Goal: Navigation & Orientation: Find specific page/section

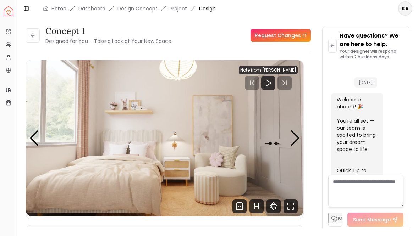
scroll to position [1492, 0]
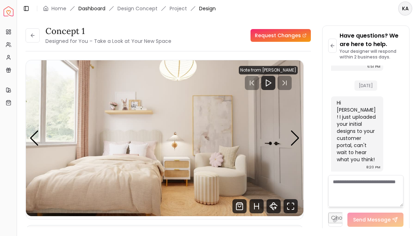
click at [88, 10] on link "Dashboard" at bounding box center [91, 8] width 27 height 7
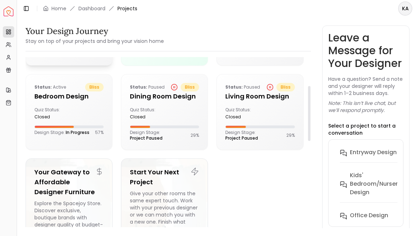
scroll to position [88, 0]
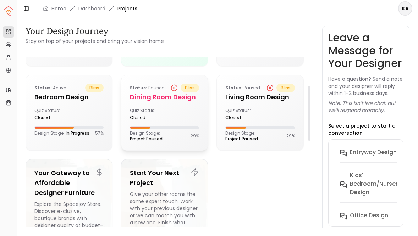
click at [163, 102] on h5 "Dining Room design" at bounding box center [164, 97] width 69 height 10
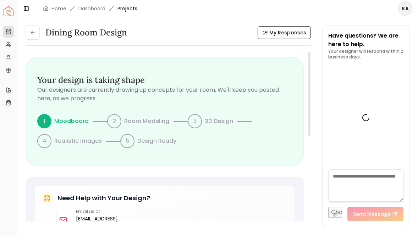
scroll to position [643, 0]
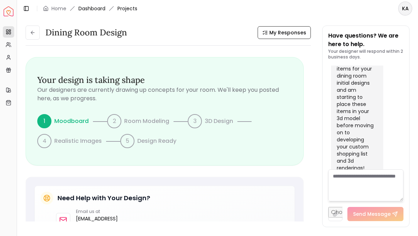
click at [88, 9] on link "Dashboard" at bounding box center [91, 8] width 27 height 7
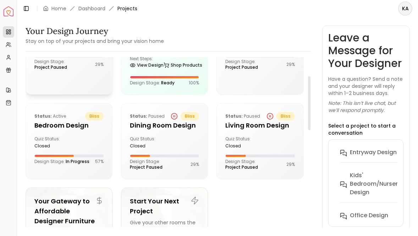
scroll to position [61, 0]
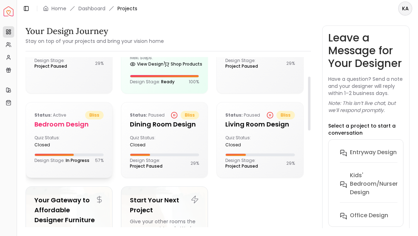
click at [81, 130] on h5 "Bedroom design" at bounding box center [68, 125] width 69 height 10
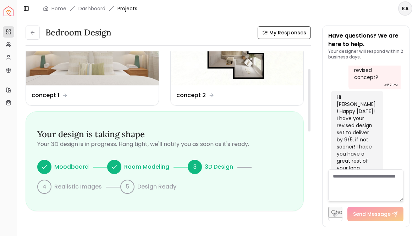
scroll to position [49, 0]
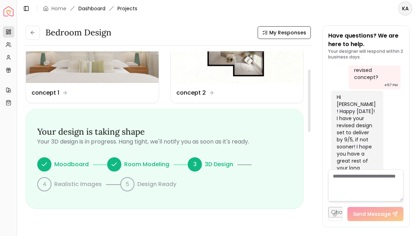
click at [97, 9] on link "Dashboard" at bounding box center [91, 8] width 27 height 7
